Goal: Task Accomplishment & Management: Complete application form

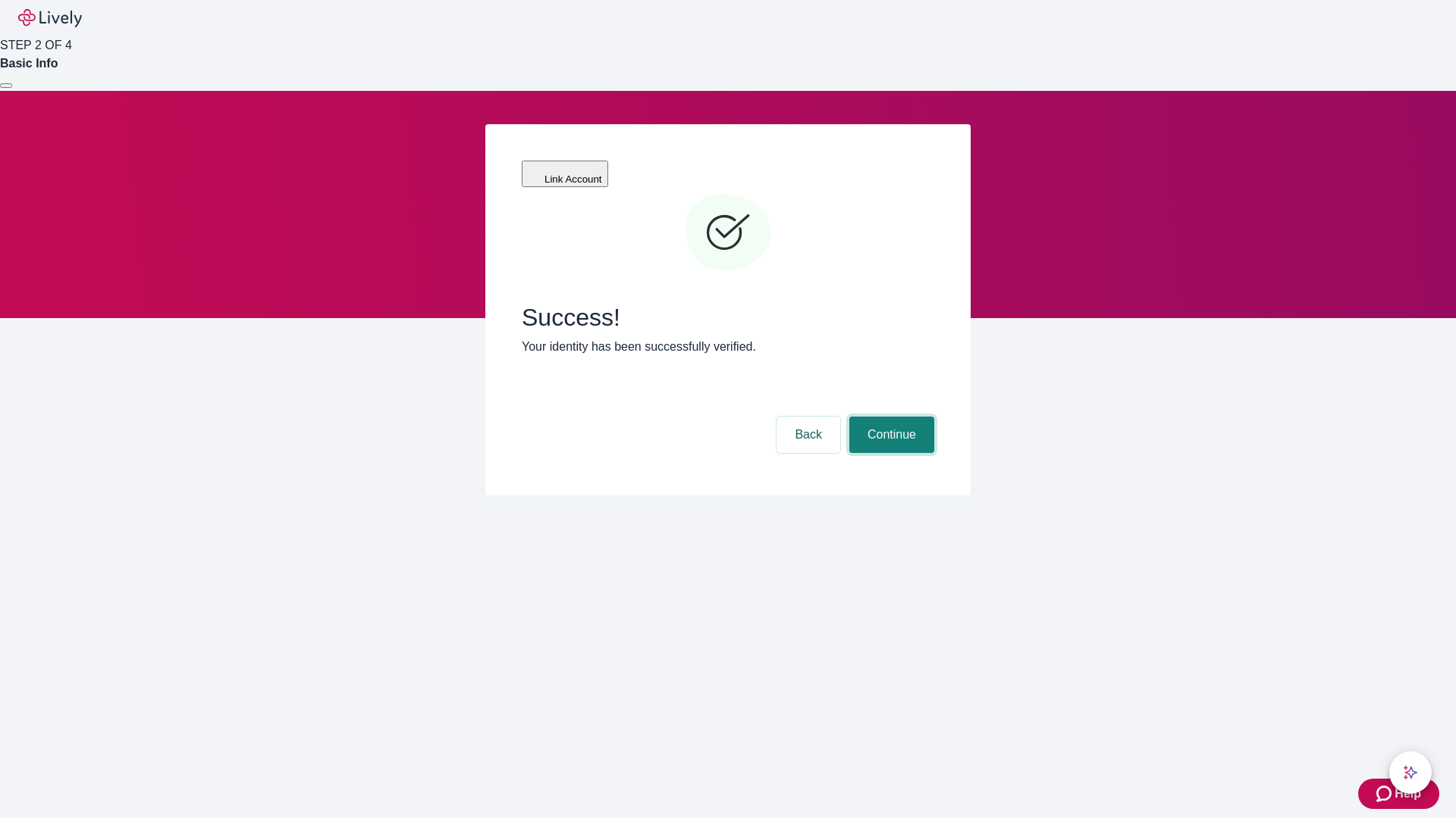
click at [889, 416] on button "Continue" at bounding box center [891, 434] width 85 height 36
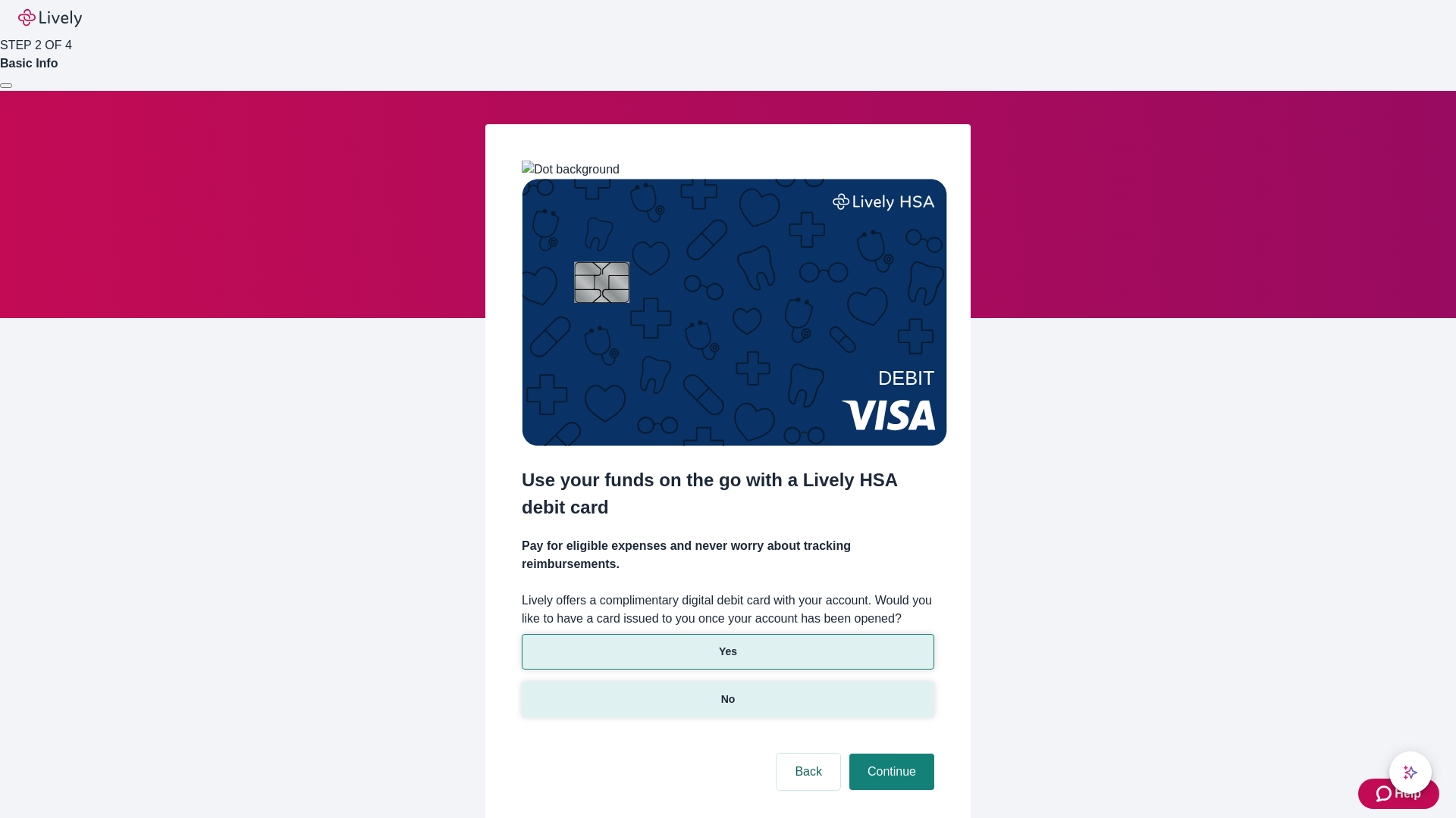
click at [728, 692] on p "No" at bounding box center [728, 700] width 14 height 16
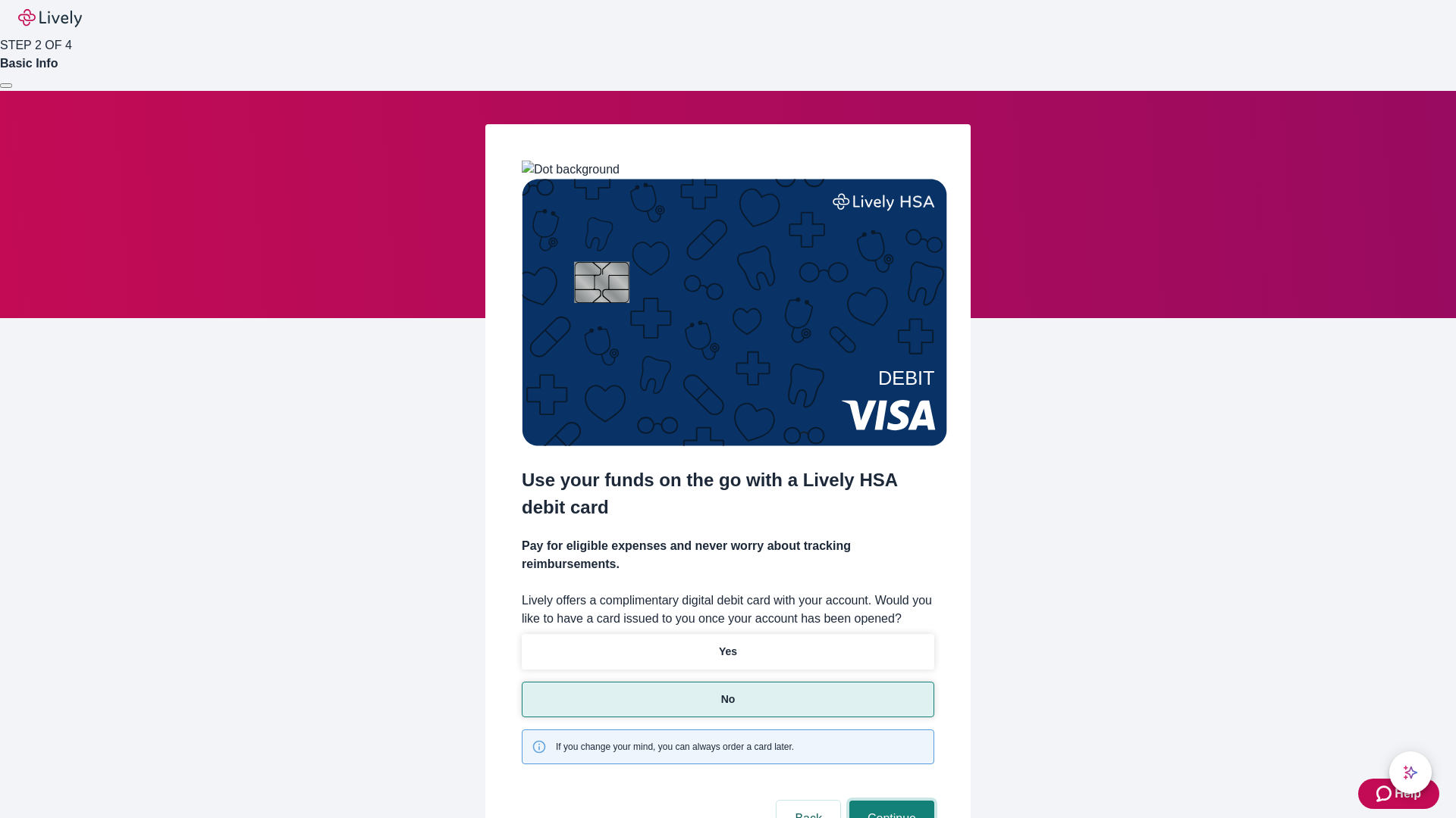
click at [889, 801] on button "Continue" at bounding box center [891, 819] width 85 height 36
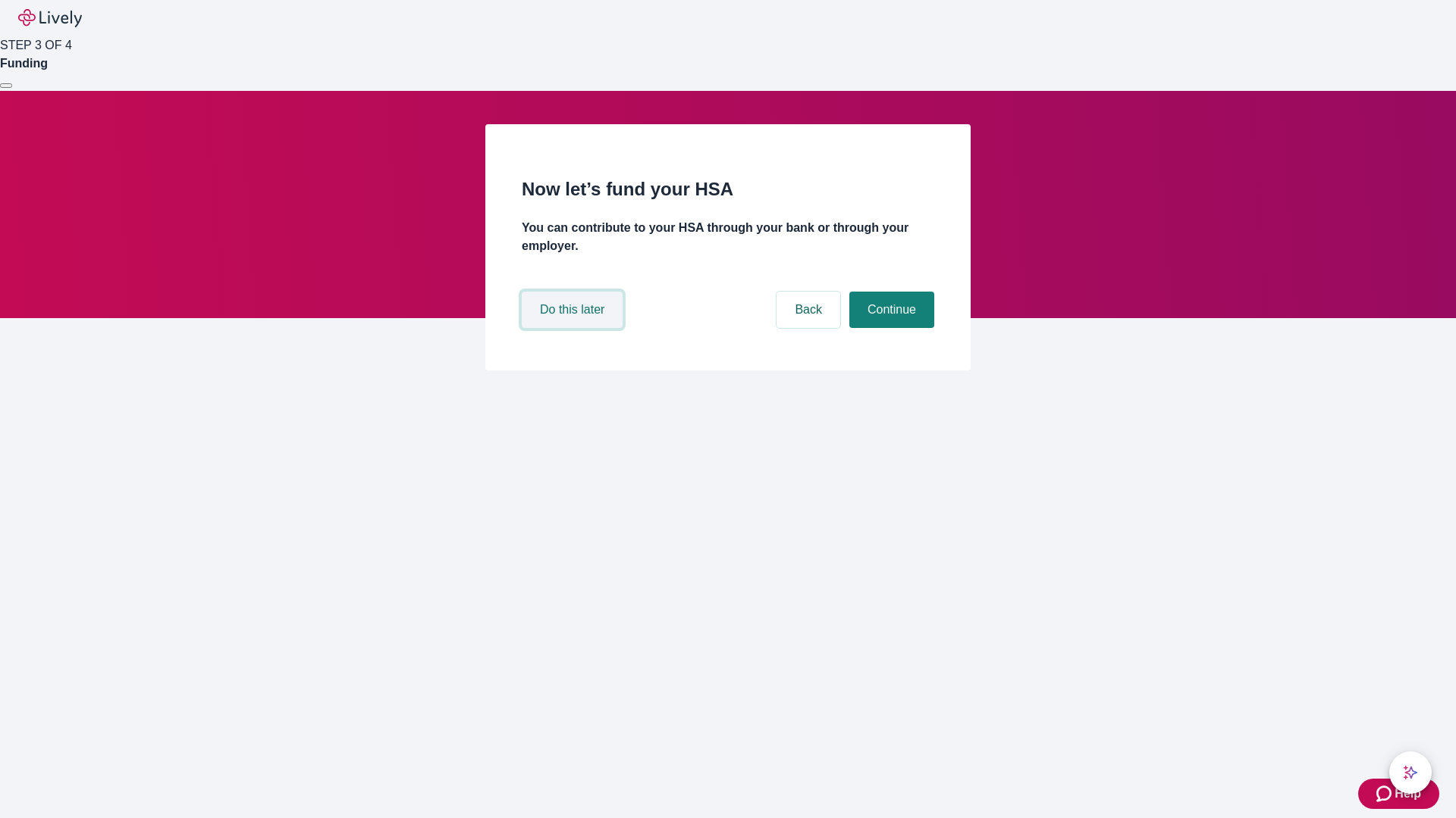
click at [574, 329] on button "Do this later" at bounding box center [572, 310] width 101 height 36
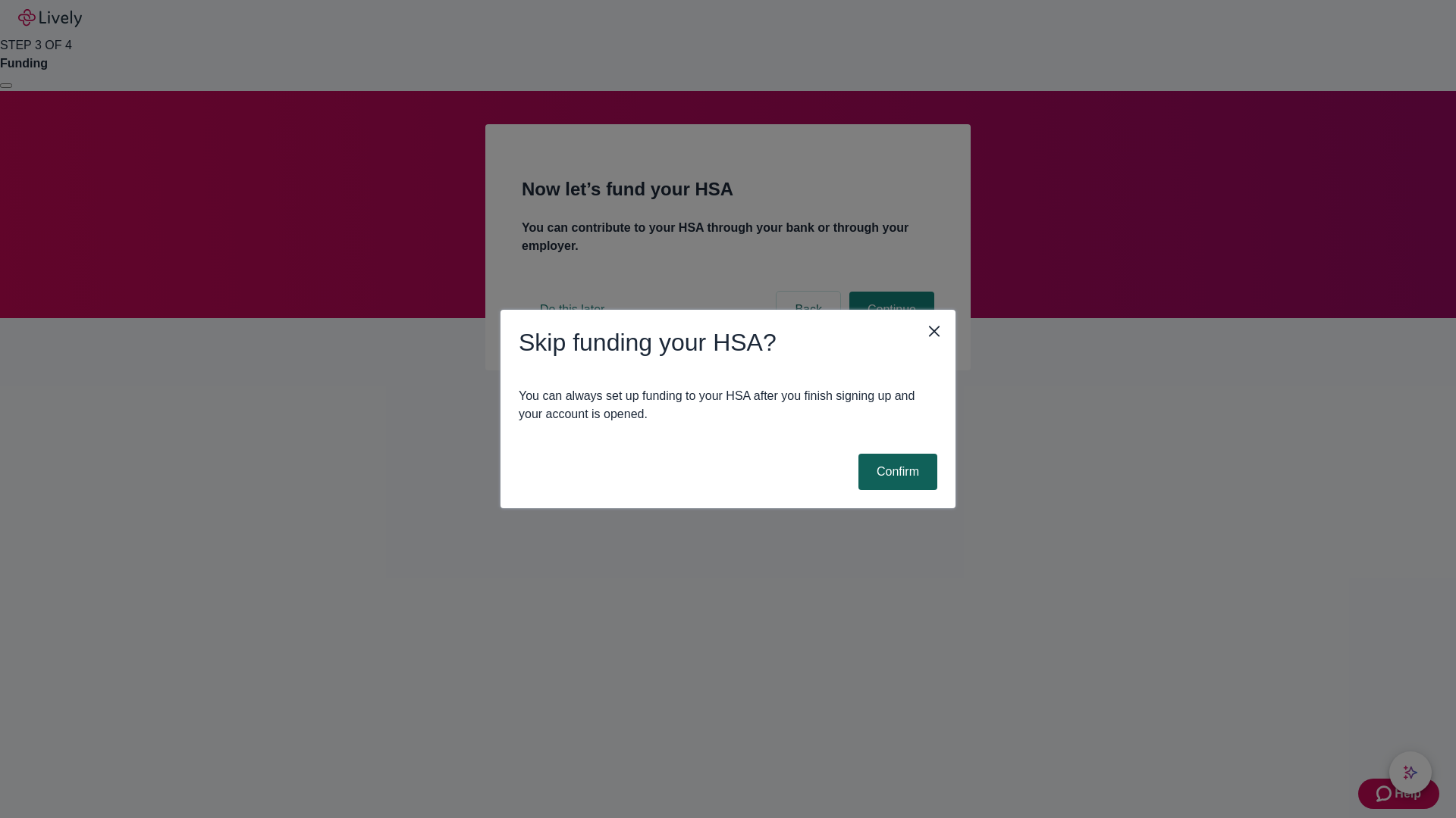
click at [895, 472] on button "Confirm" at bounding box center [897, 472] width 79 height 36
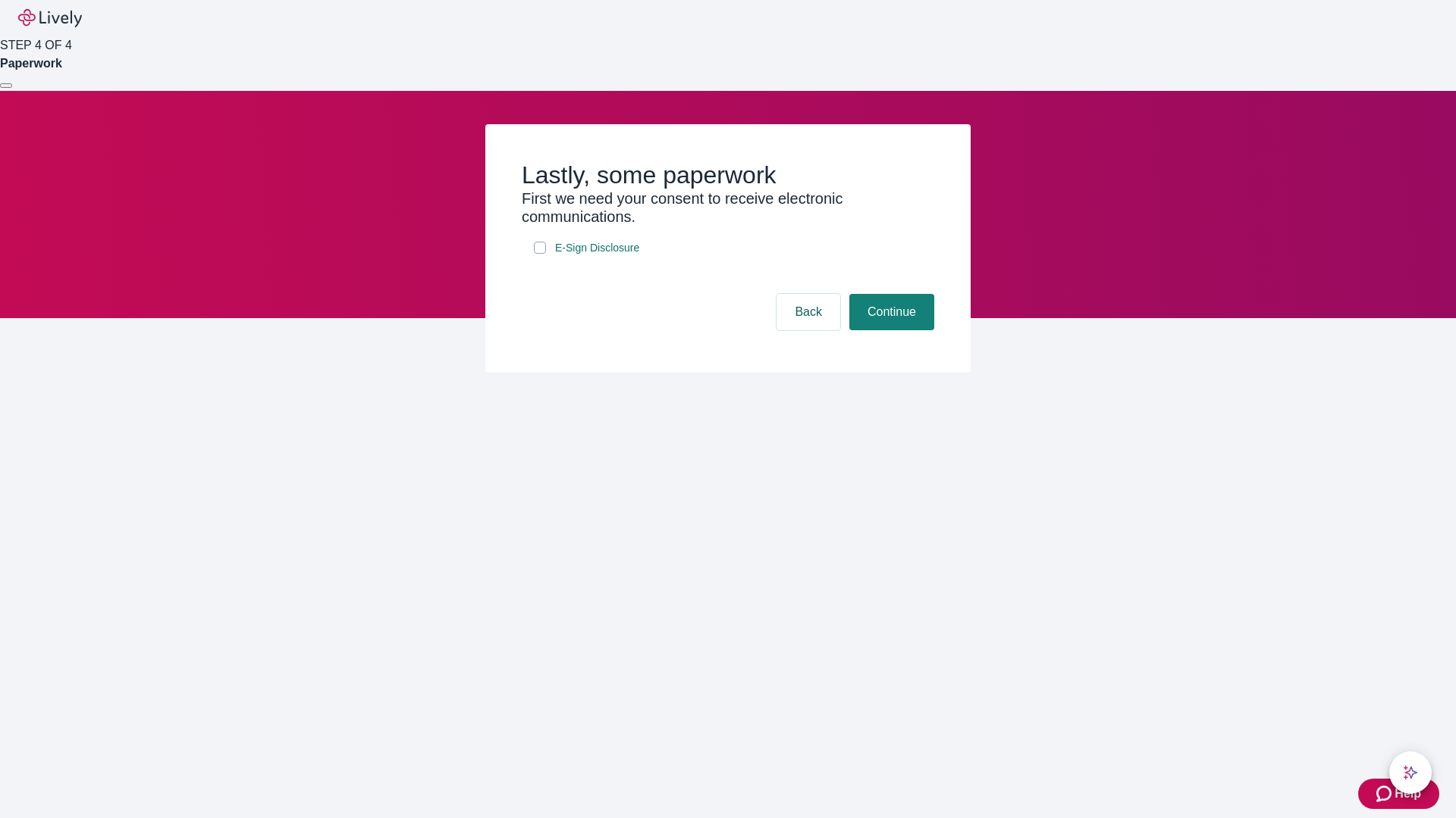
click at [540, 254] on input "E-Sign Disclosure" at bounding box center [540, 248] width 12 height 12
checkbox input "true"
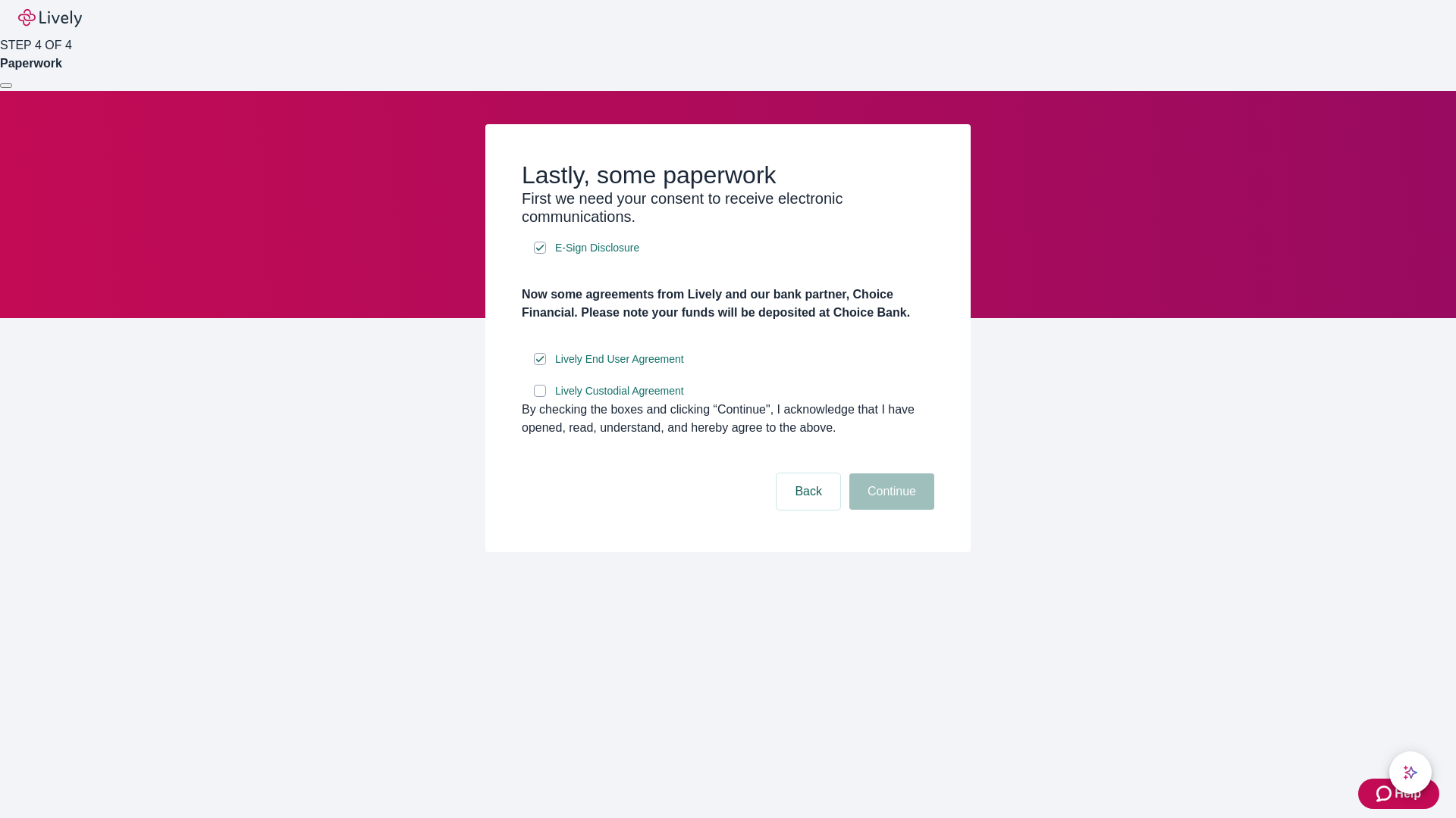
click at [540, 398] on input "Lively Custodial Agreement" at bounding box center [540, 391] width 12 height 12
checkbox input "true"
click at [889, 510] on button "Continue" at bounding box center [891, 491] width 85 height 36
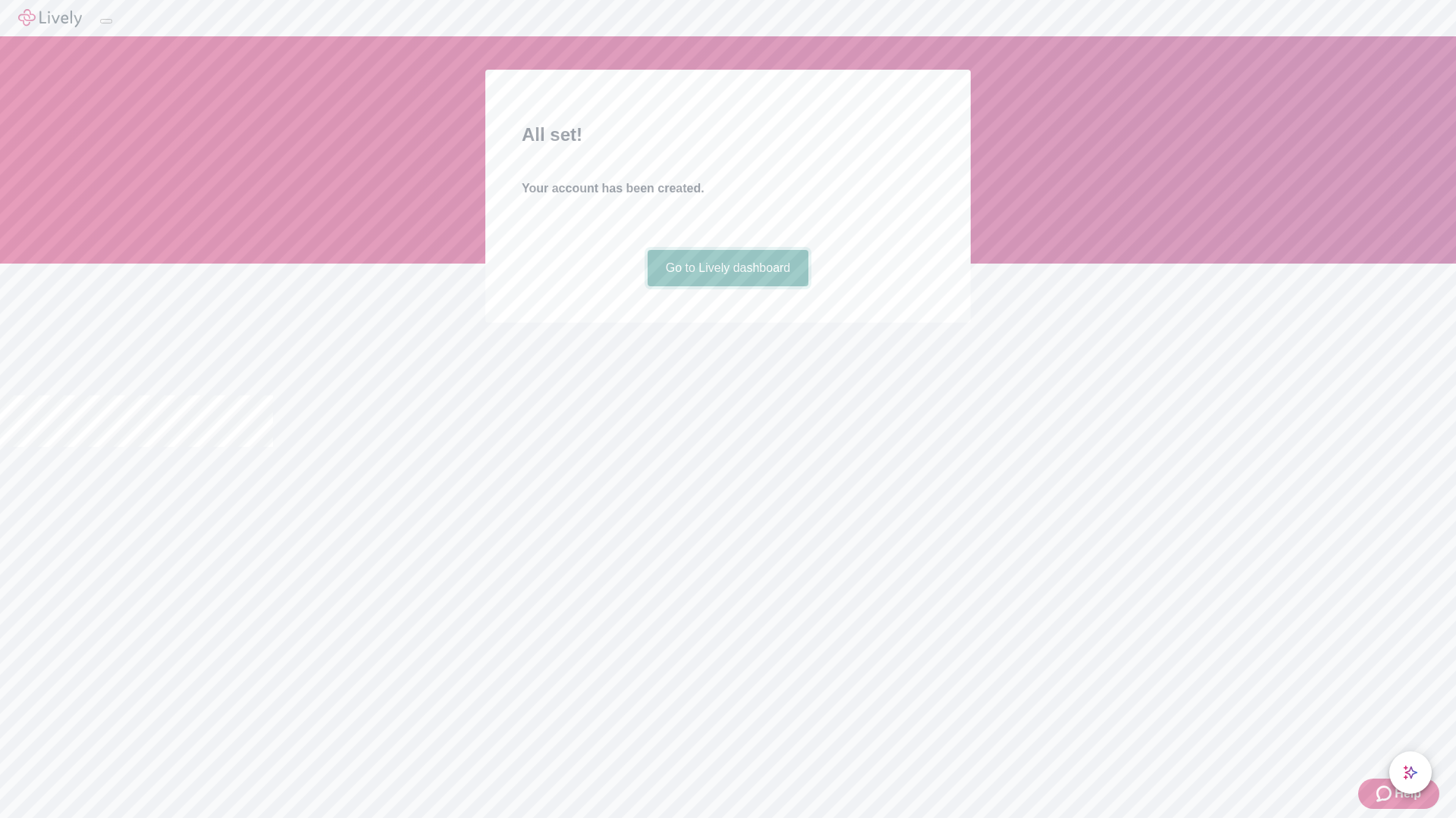
click at [728, 287] on link "Go to Lively dashboard" at bounding box center [728, 268] width 162 height 36
